Goal: Information Seeking & Learning: Learn about a topic

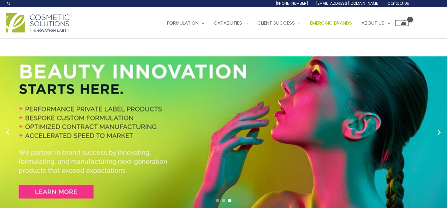
click at [310, 26] on span "Emerging Brands" at bounding box center [331, 23] width 42 height 7
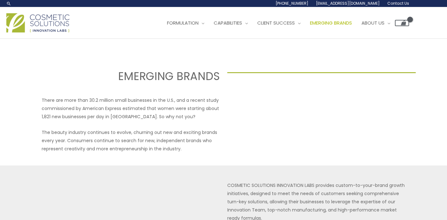
click at [0, 0] on input "Search..." at bounding box center [0, 0] width 0 height 0
type input "shaving"
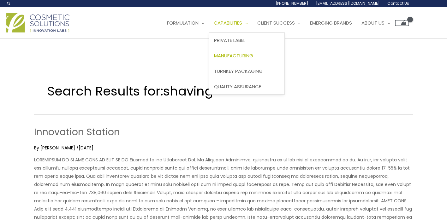
click at [242, 56] on span "Manufacturing" at bounding box center [233, 55] width 39 height 7
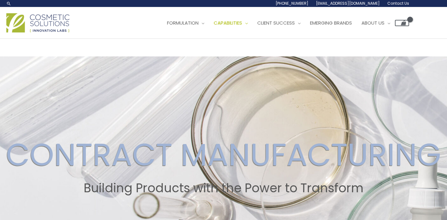
click at [0, 0] on input "Search..." at bounding box center [0, 0] width 0 height 0
type input "shaving"
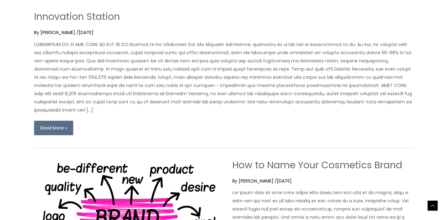
scroll to position [117, 0]
